Goal: Communication & Community: Answer question/provide support

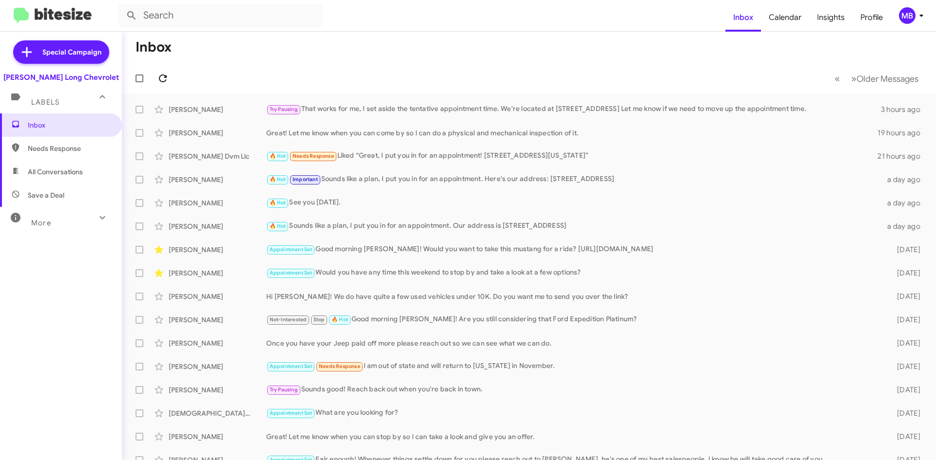
click at [168, 83] on icon at bounding box center [163, 79] width 12 height 12
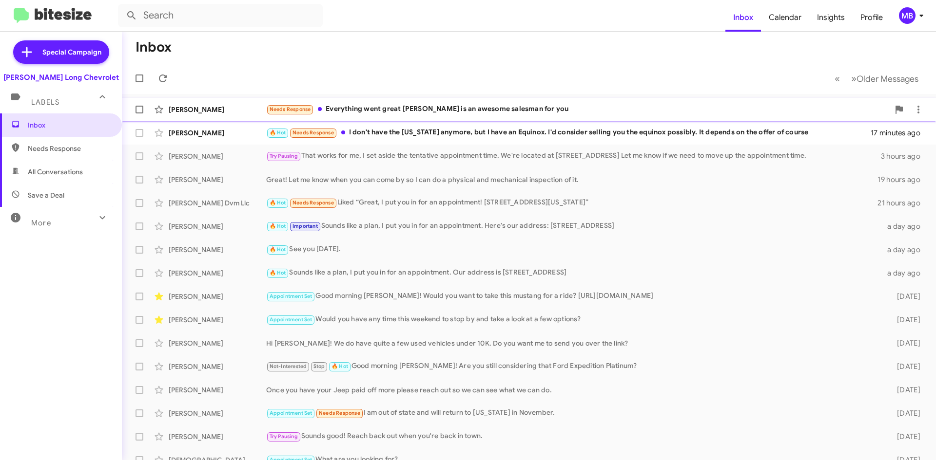
click at [592, 105] on div "Needs Response Everything went great [PERSON_NAME] is an awesome salesman for y…" at bounding box center [577, 109] width 623 height 11
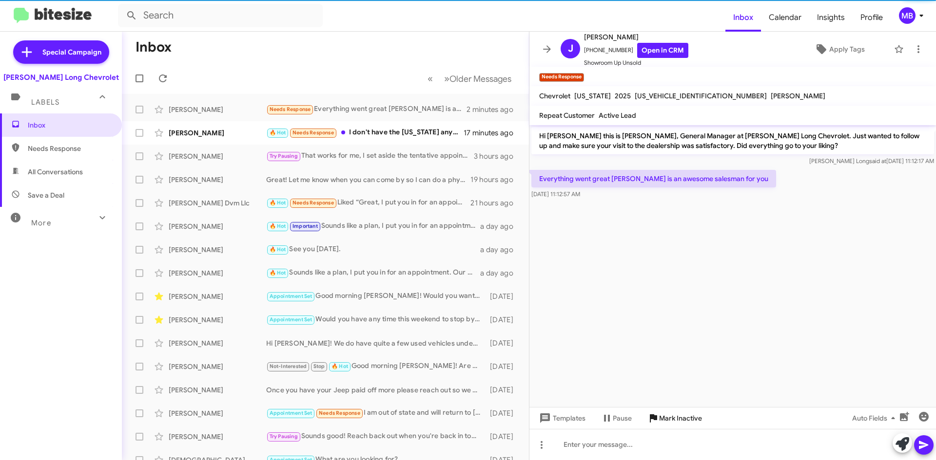
click at [671, 420] on span "Mark Inactive" at bounding box center [680, 419] width 43 height 18
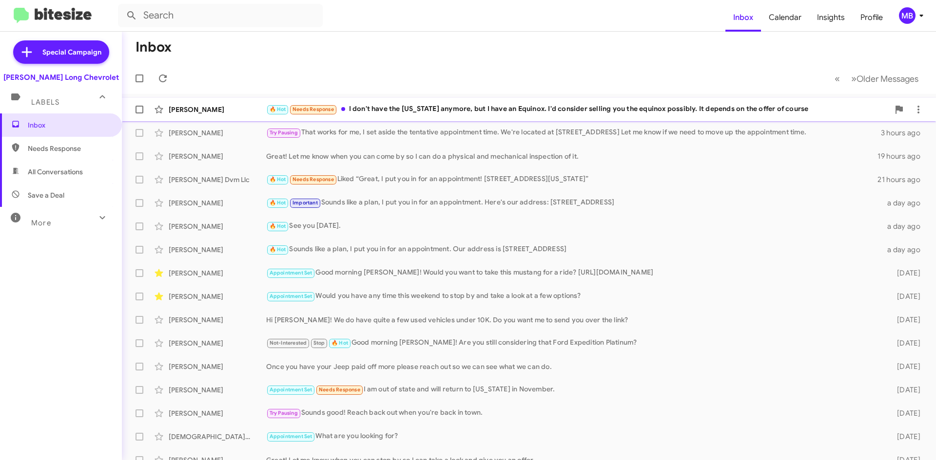
click at [438, 108] on div "🔥 Hot Needs Response I don't have the [US_STATE] anymore, but I have an Equinox…" at bounding box center [577, 109] width 623 height 11
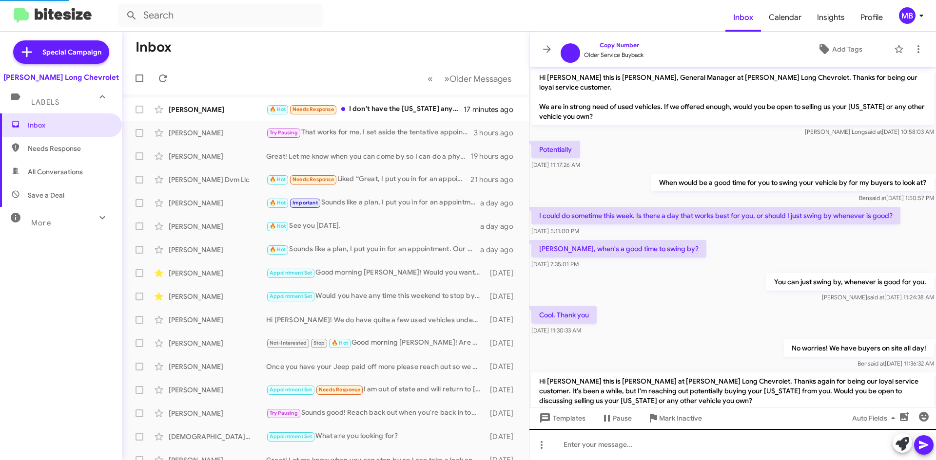
scroll to position [74, 0]
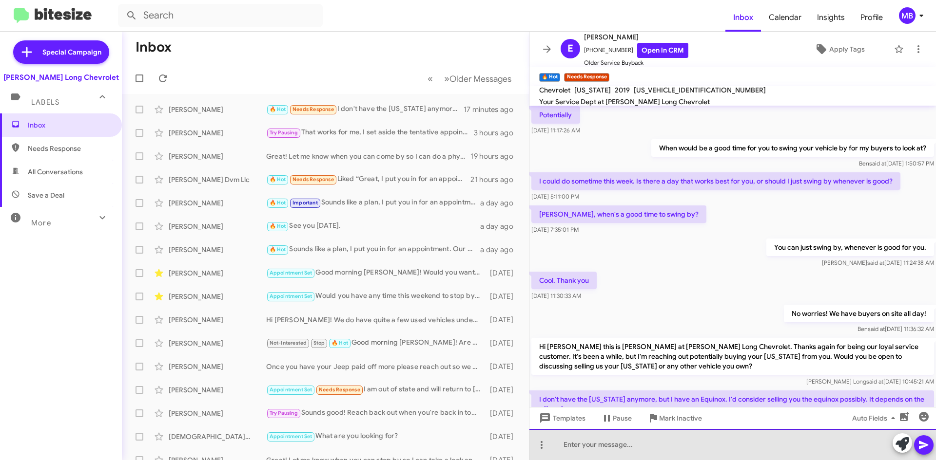
click at [689, 458] on div at bounding box center [732, 444] width 406 height 31
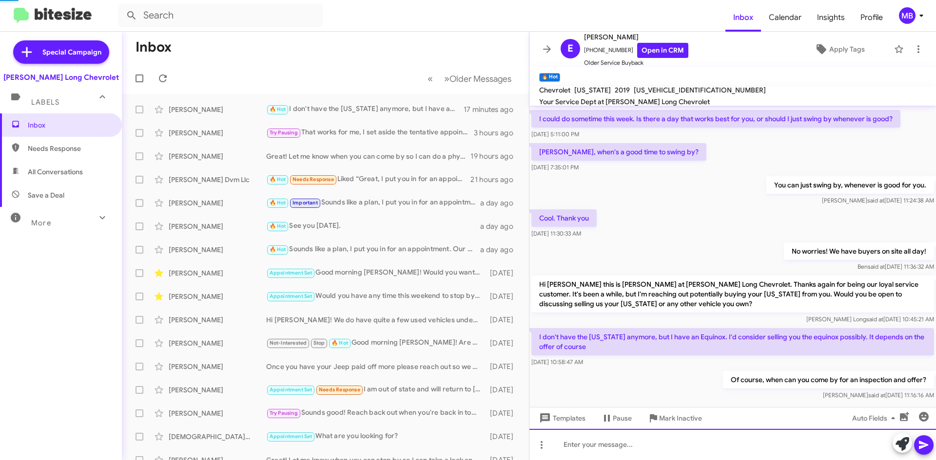
scroll to position [148, 0]
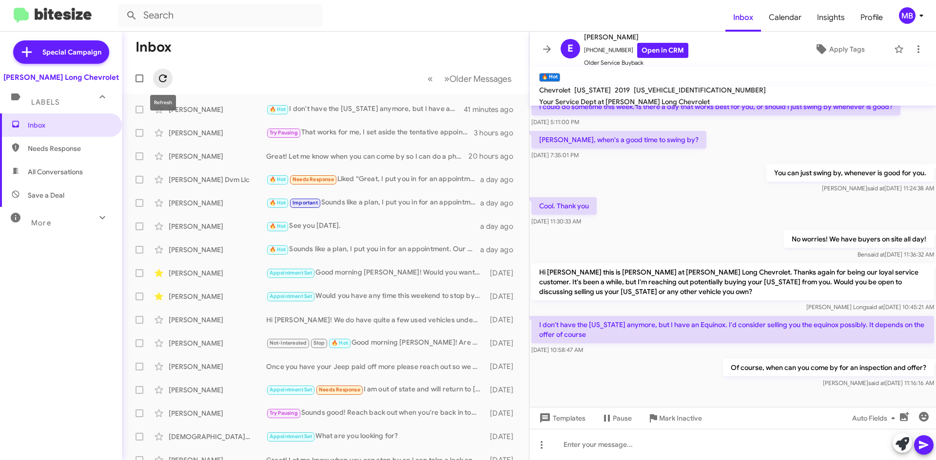
click at [156, 73] on span at bounding box center [162, 79] width 19 height 12
click at [100, 150] on span "Needs Response" at bounding box center [69, 149] width 83 height 10
type input "in:needs-response"
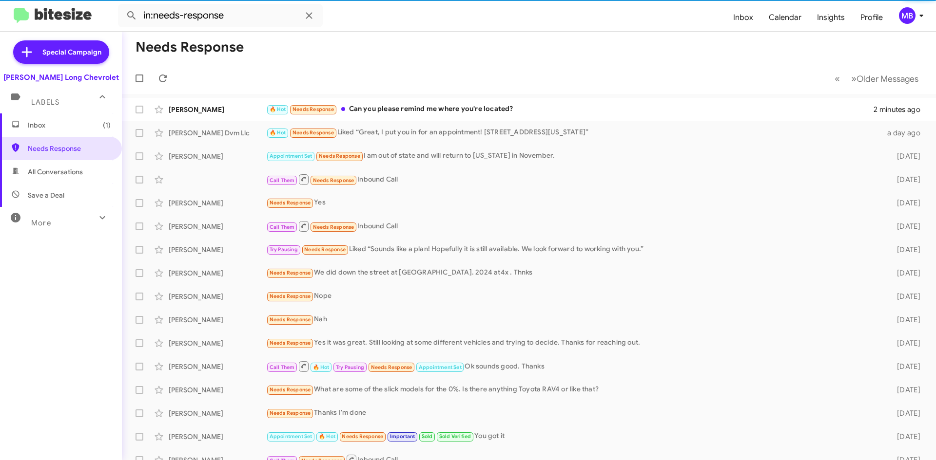
click at [95, 133] on span "Inbox (1)" at bounding box center [61, 125] width 122 height 23
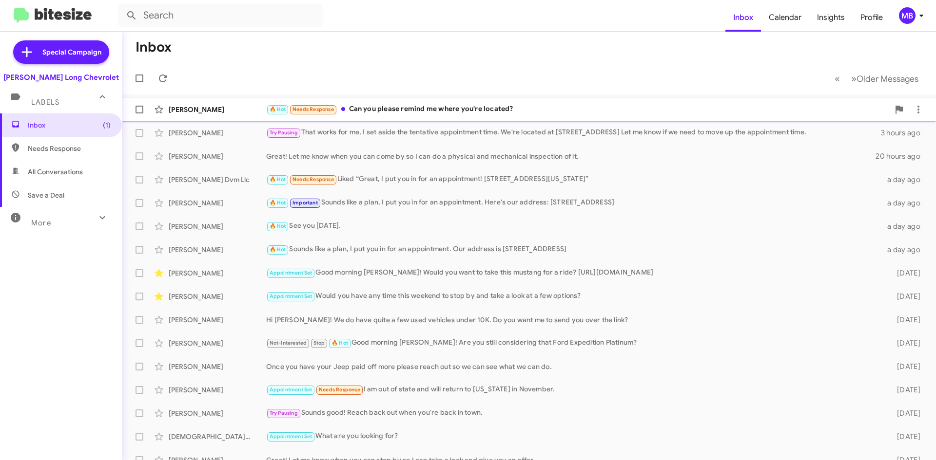
click at [551, 110] on div "🔥 Hot Needs Response Can you please remind me where you're located?" at bounding box center [577, 109] width 623 height 11
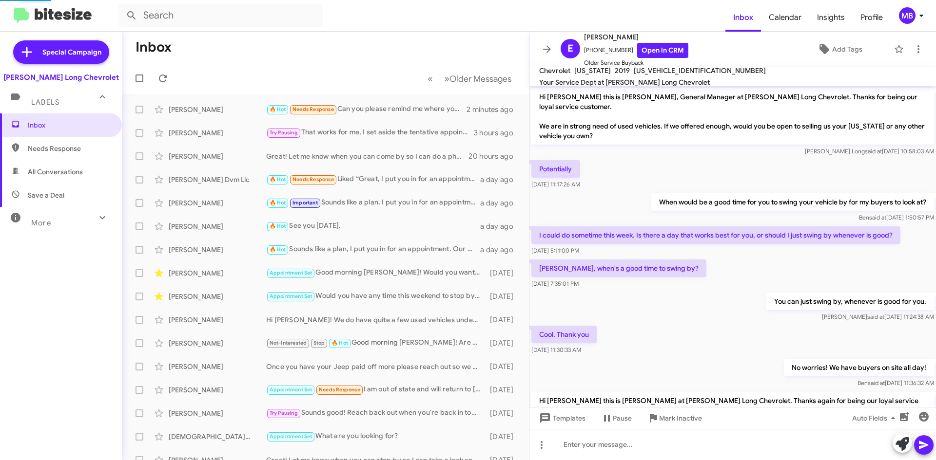
scroll to position [164, 0]
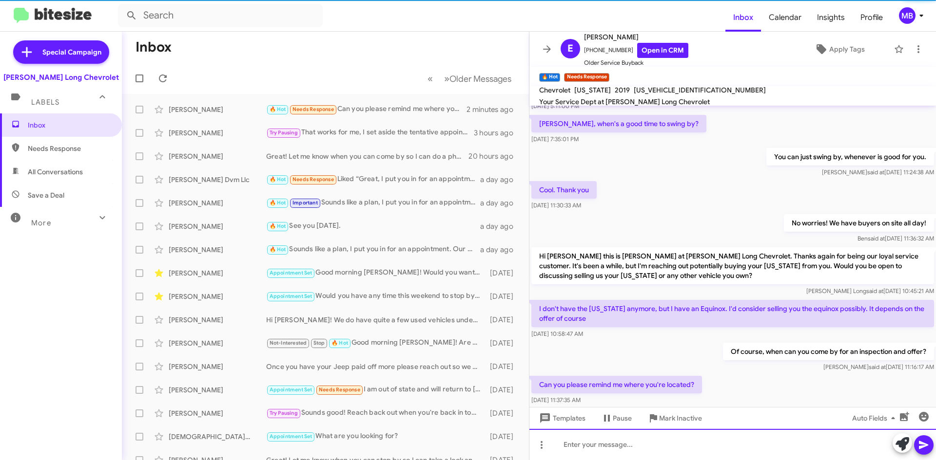
click at [652, 448] on div at bounding box center [732, 444] width 406 height 31
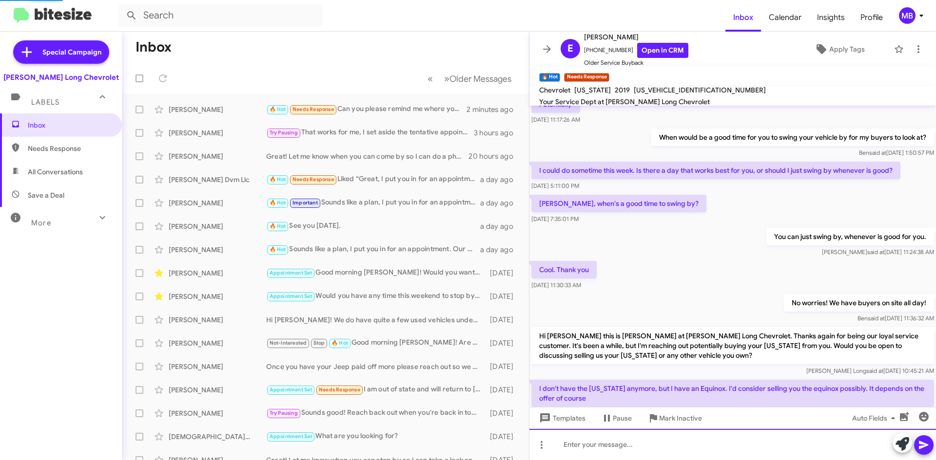
scroll to position [219, 0]
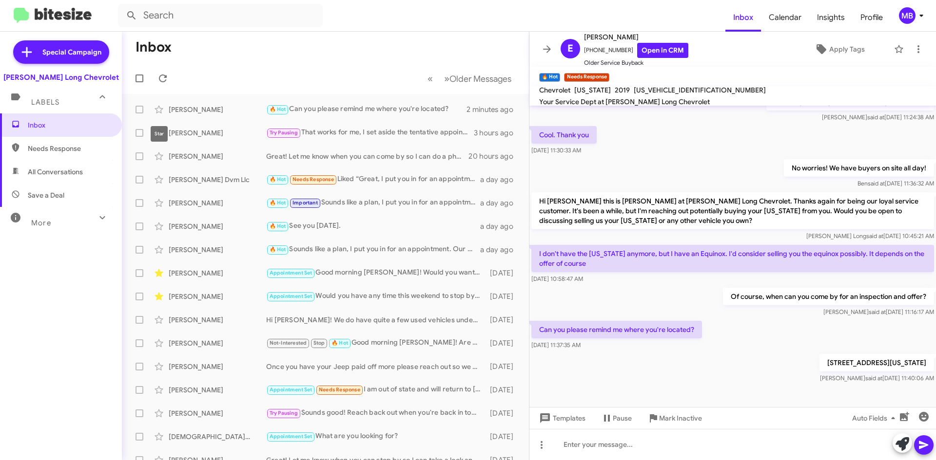
drag, startPoint x: 157, startPoint y: 112, endPoint x: 163, endPoint y: 121, distance: 10.9
click at [157, 112] on icon at bounding box center [158, 110] width 8 height 8
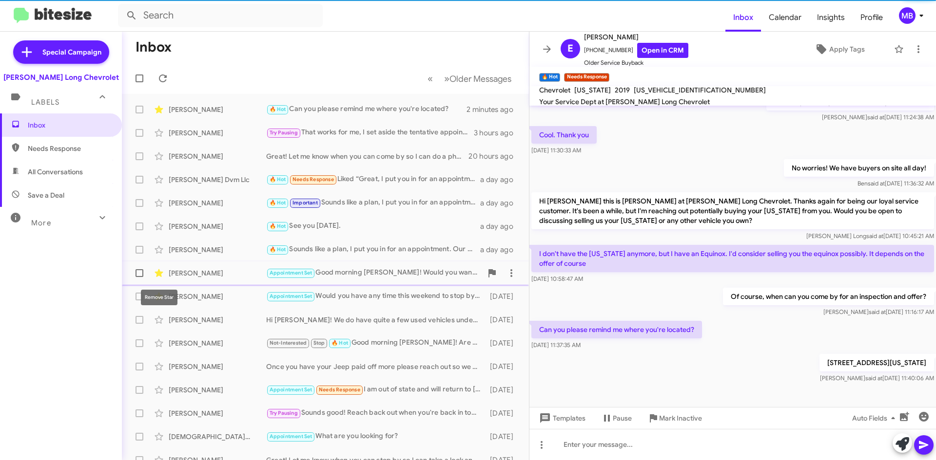
click at [166, 275] on span at bounding box center [158, 274] width 19 height 12
click at [163, 293] on icon at bounding box center [159, 297] width 12 height 12
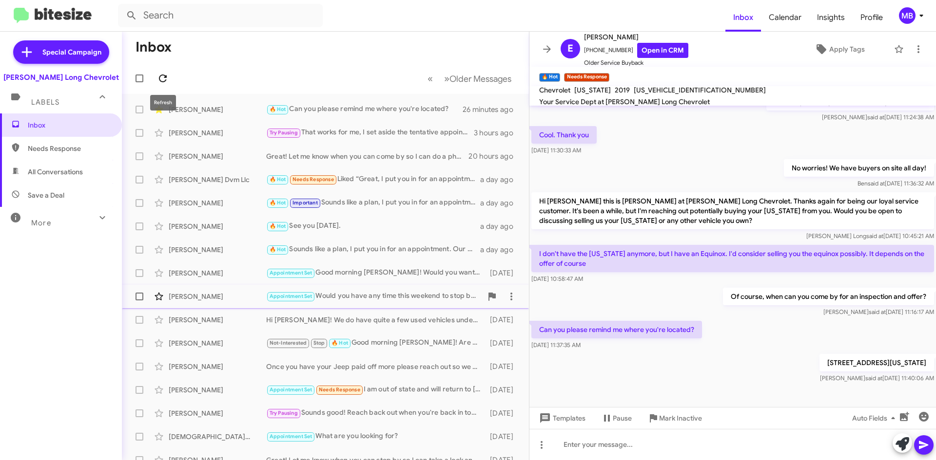
click at [164, 85] on button at bounding box center [162, 78] width 19 height 19
click at [164, 78] on icon at bounding box center [163, 79] width 12 height 12
click at [43, 145] on span "Needs Response" at bounding box center [69, 149] width 83 height 10
type input "in:needs-response"
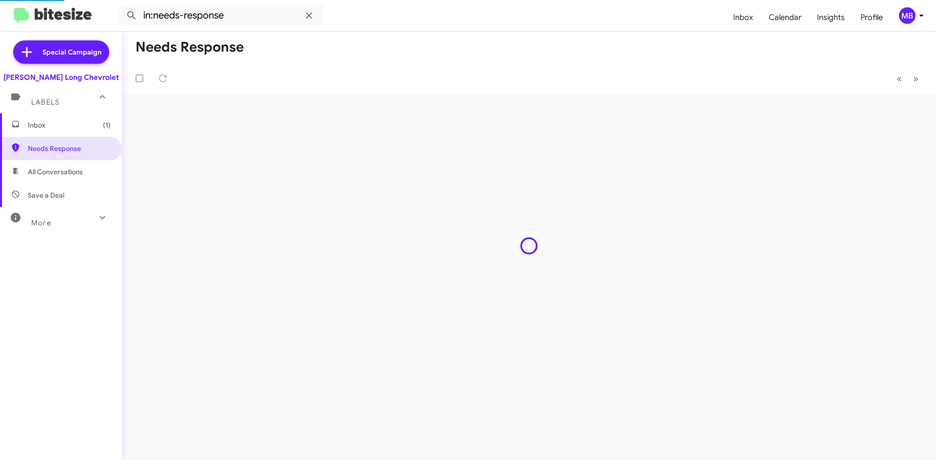
click at [52, 116] on span "Inbox (1)" at bounding box center [61, 125] width 122 height 23
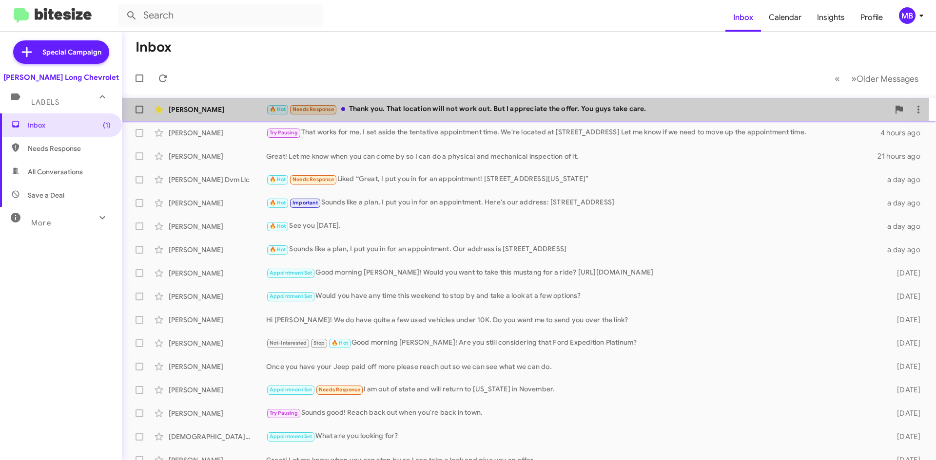
click at [424, 105] on div "🔥 Hot Needs Response Thank you. That location will not work out. But I apprecia…" at bounding box center [577, 109] width 623 height 11
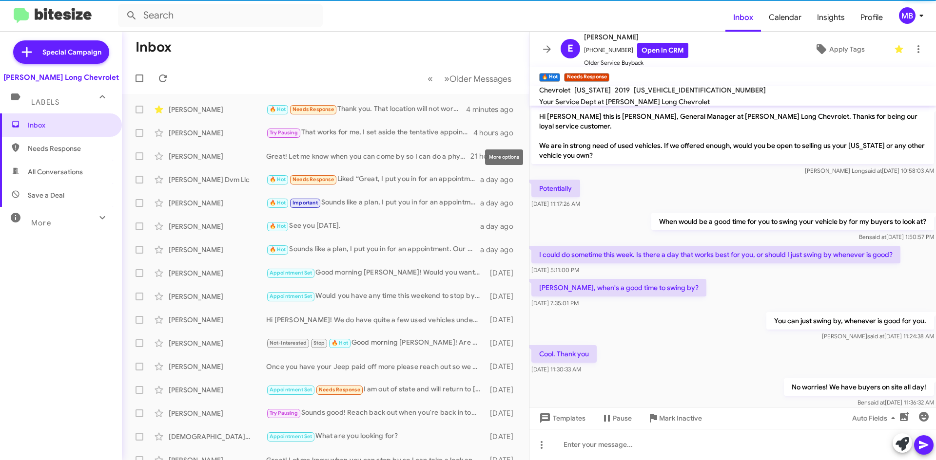
scroll to position [290, 0]
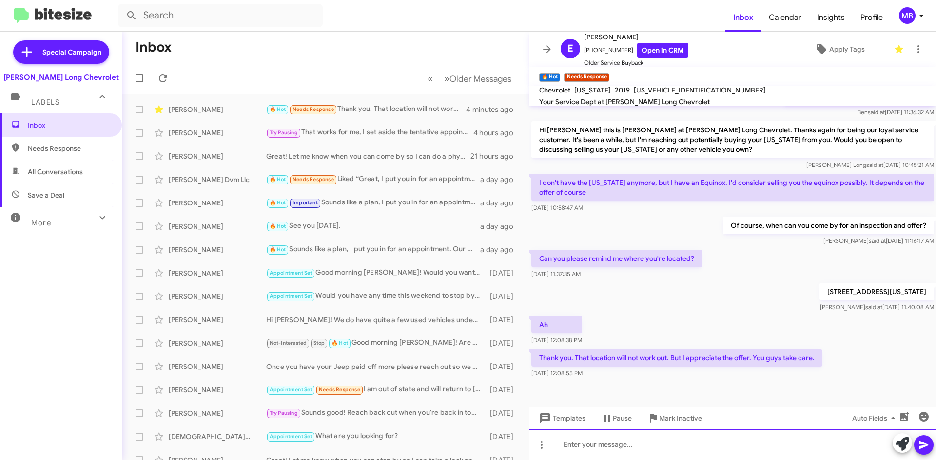
click at [741, 441] on div at bounding box center [732, 444] width 406 height 31
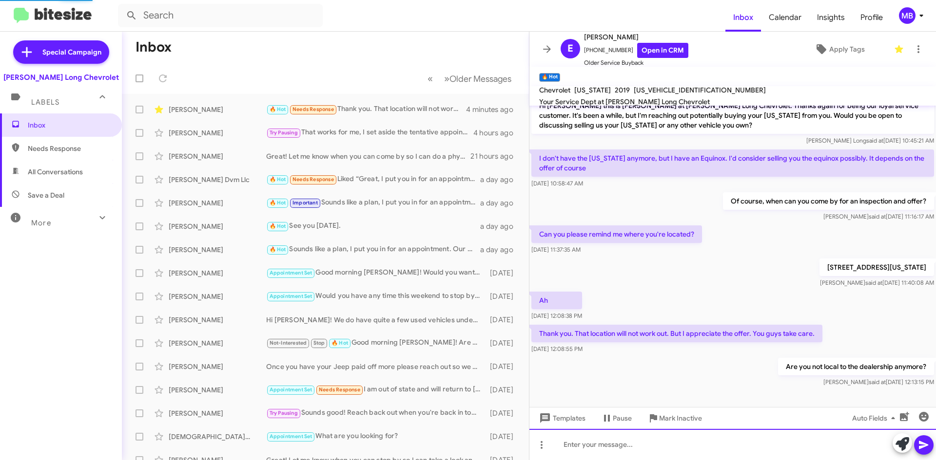
scroll to position [326, 0]
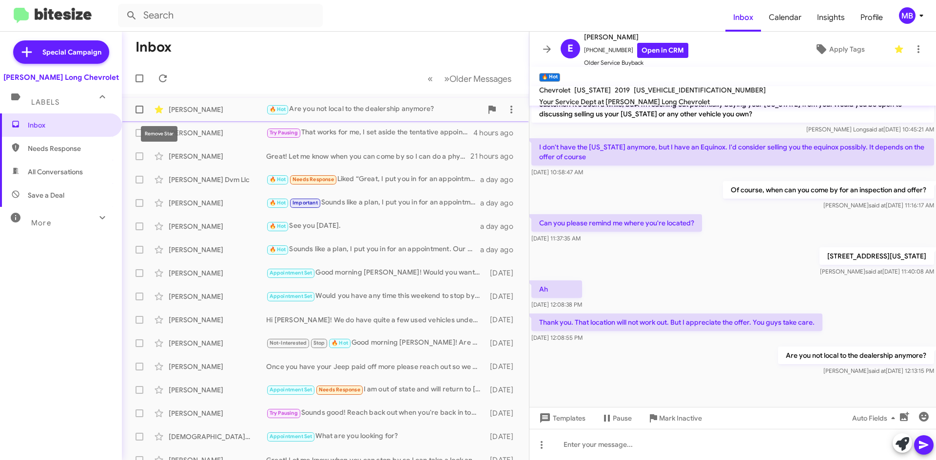
click at [156, 105] on icon at bounding box center [159, 110] width 12 height 12
click at [168, 77] on icon at bounding box center [163, 79] width 12 height 12
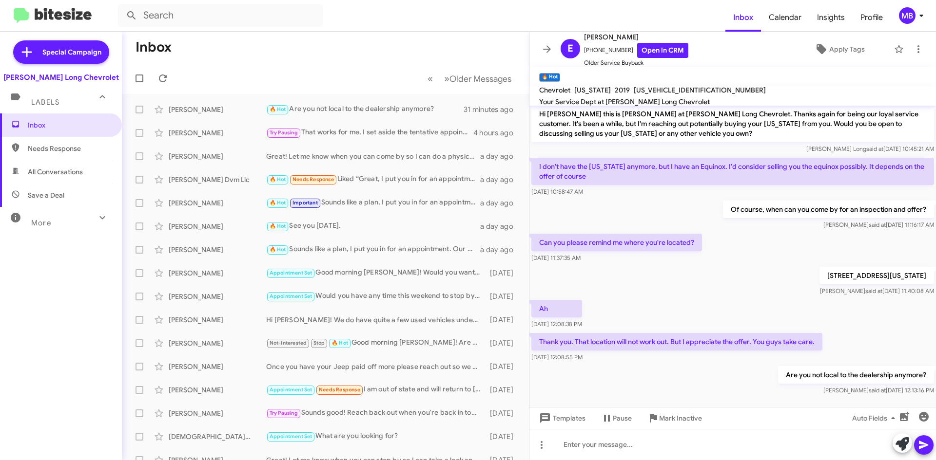
click at [81, 151] on span "Needs Response" at bounding box center [69, 149] width 83 height 10
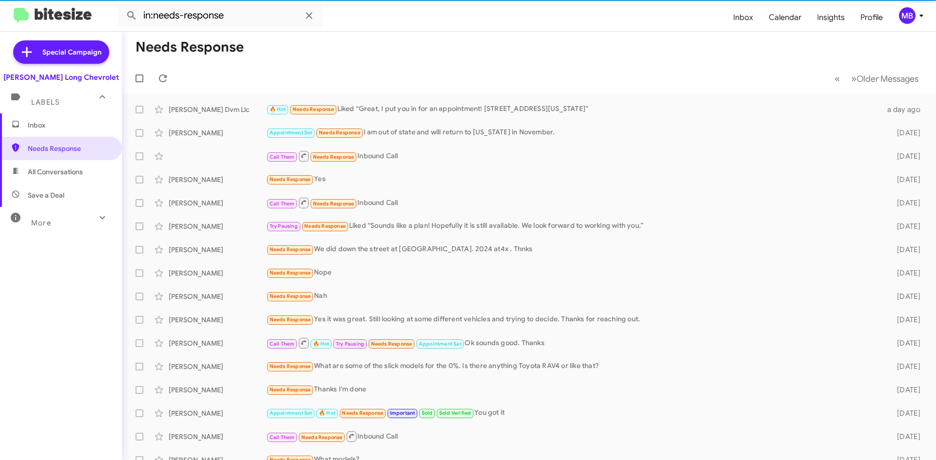
click at [69, 166] on span "All Conversations" at bounding box center [61, 171] width 122 height 23
type input "in:all-conversations"
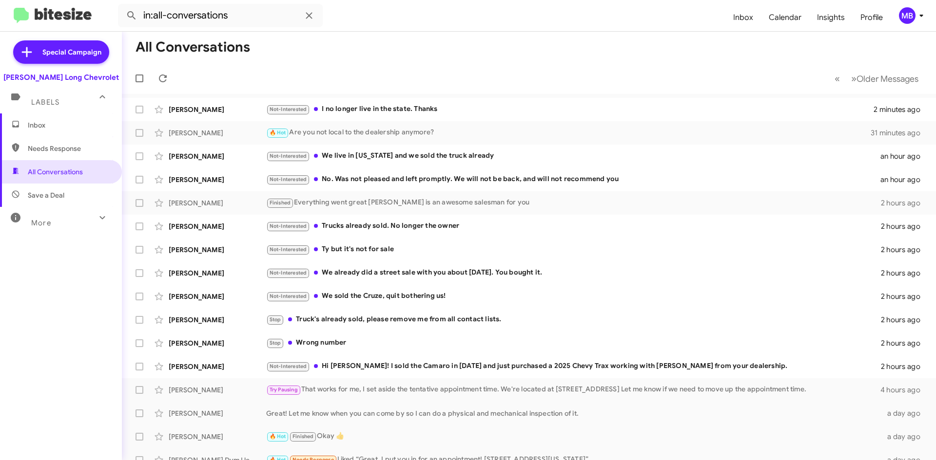
click at [77, 127] on span "Inbox" at bounding box center [69, 125] width 83 height 10
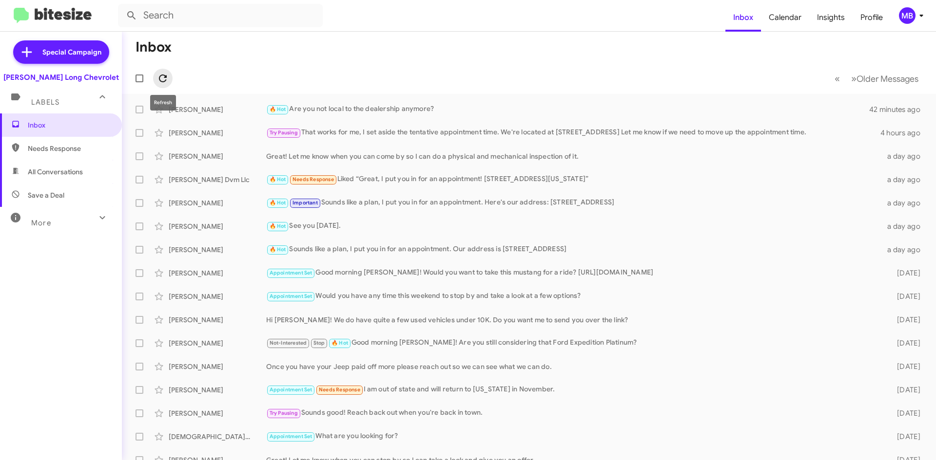
click at [168, 77] on icon at bounding box center [163, 79] width 12 height 12
click at [167, 80] on icon at bounding box center [163, 79] width 12 height 12
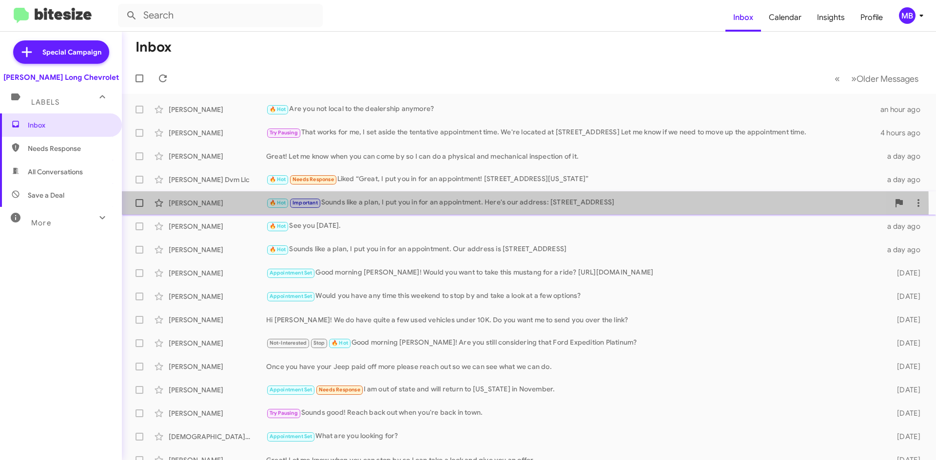
click at [226, 210] on div "Nathaniel Sims 🔥 Hot Important Sounds like a plan, I put you in for an appointm…" at bounding box center [529, 202] width 798 height 19
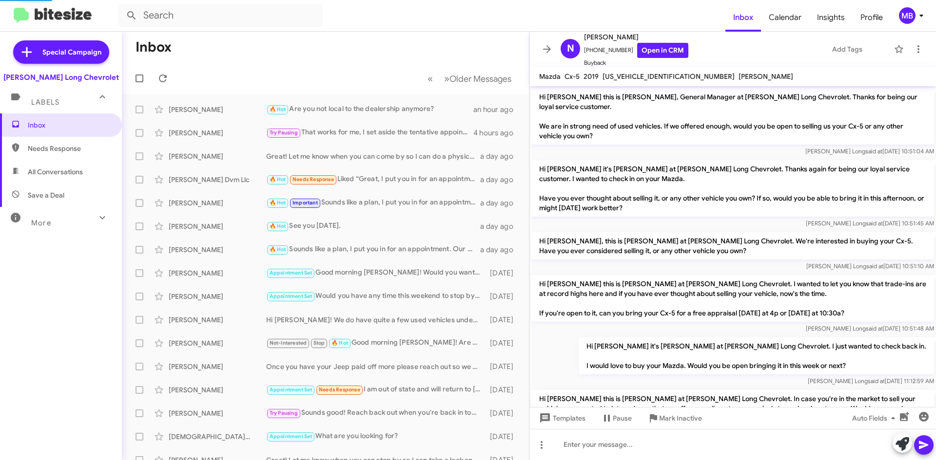
scroll to position [313, 0]
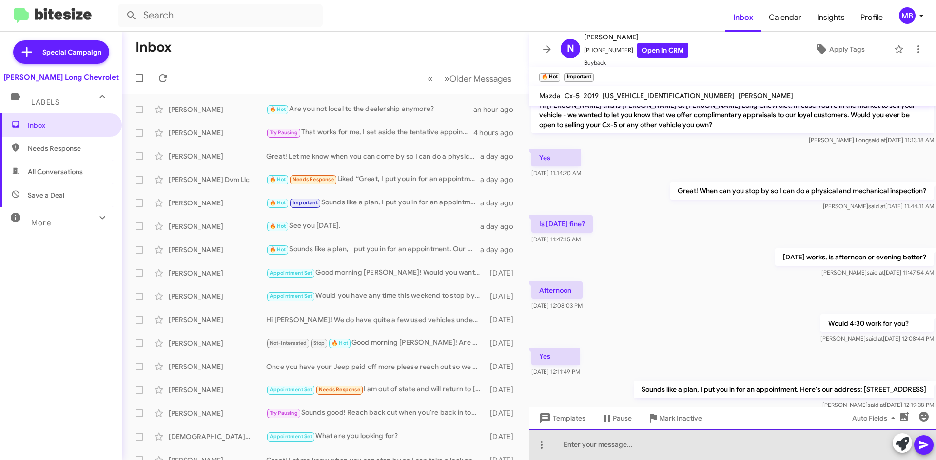
click at [703, 446] on div at bounding box center [732, 444] width 406 height 31
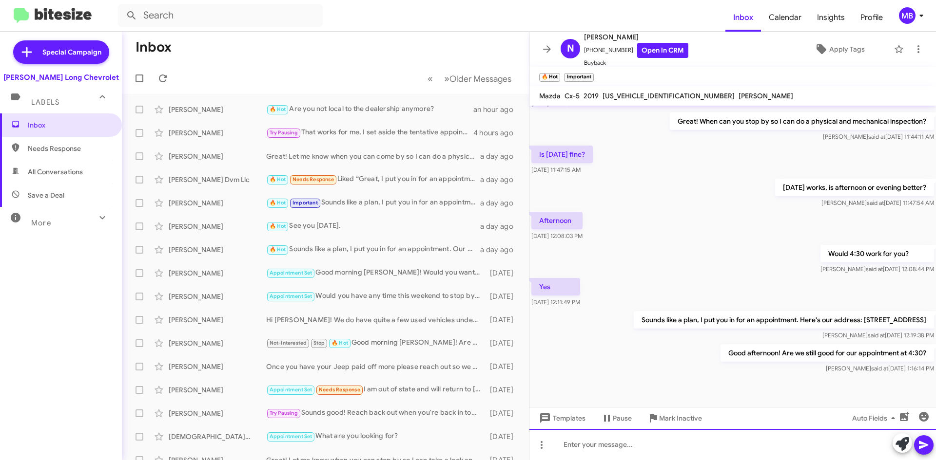
scroll to position [388, 0]
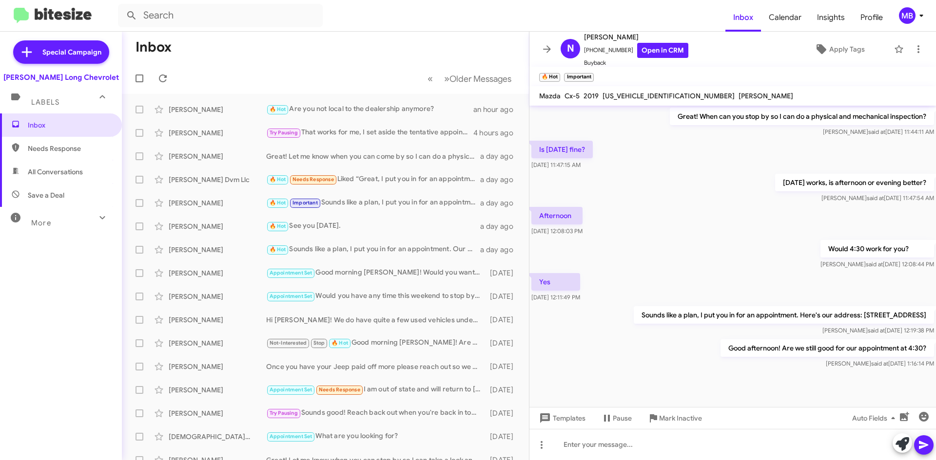
click at [173, 80] on mat-toolbar-row "« Previous » Next Older Messages" at bounding box center [325, 78] width 407 height 31
click at [165, 79] on icon at bounding box center [163, 79] width 12 height 12
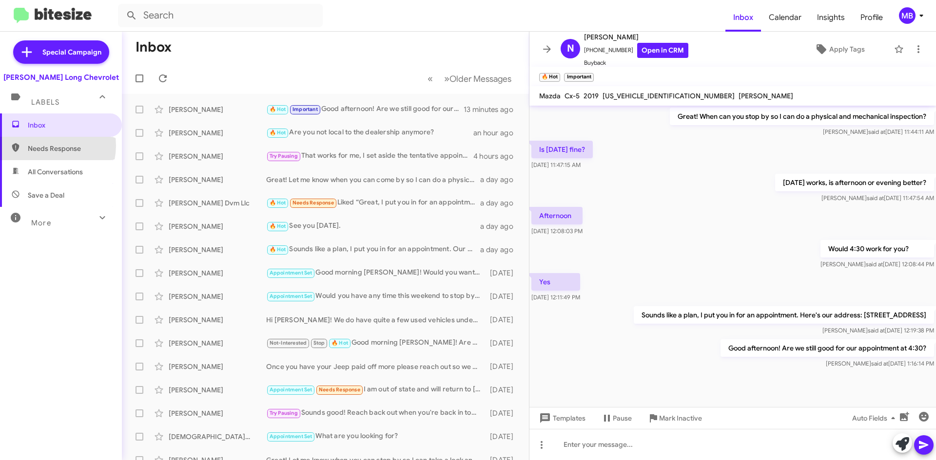
click at [45, 146] on span "Needs Response" at bounding box center [69, 149] width 83 height 10
type input "in:needs-response"
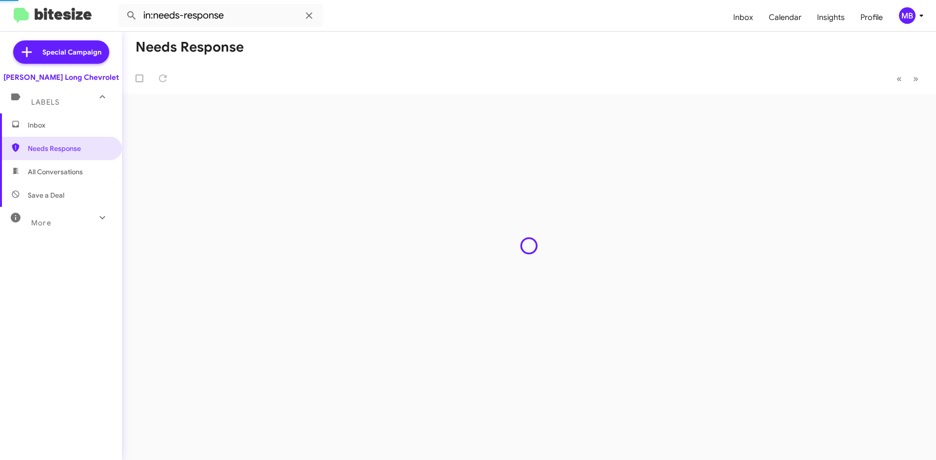
click at [48, 135] on span "Inbox" at bounding box center [61, 125] width 122 height 23
